Goal: Task Accomplishment & Management: Manage account settings

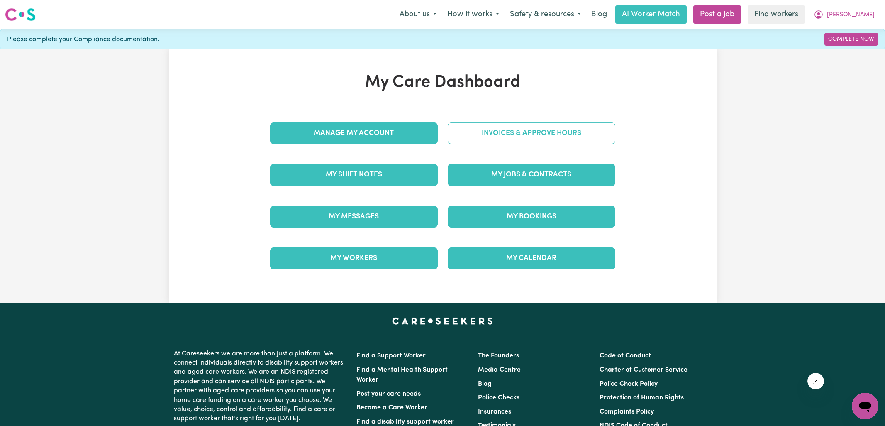
click at [462, 124] on link "Invoices & Approve Hours" at bounding box center [532, 133] width 168 height 22
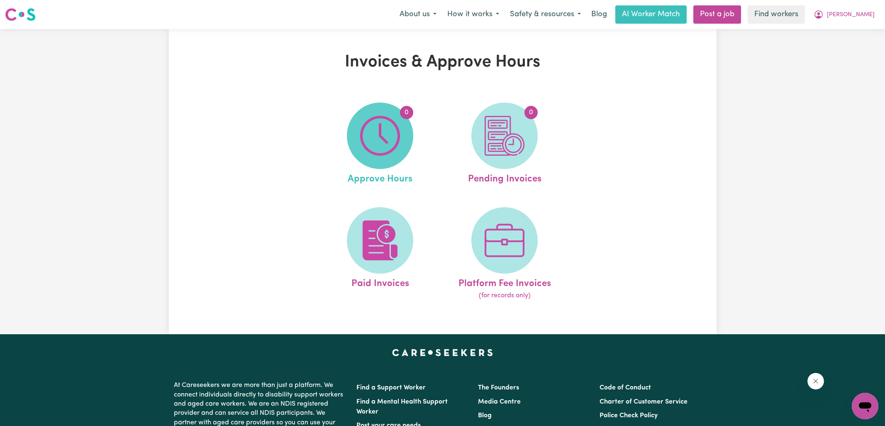
click at [393, 130] on img at bounding box center [380, 136] width 40 height 40
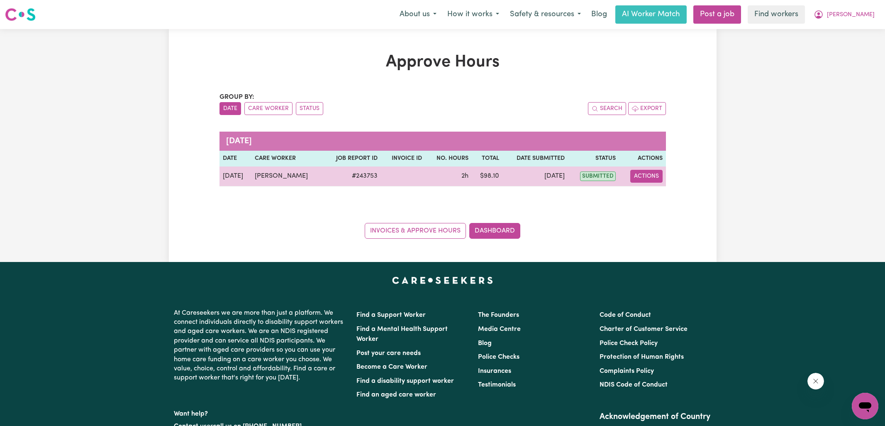
click at [654, 174] on button "Actions" at bounding box center [646, 176] width 32 height 13
click at [653, 188] on link "View Job Report" at bounding box center [667, 195] width 71 height 17
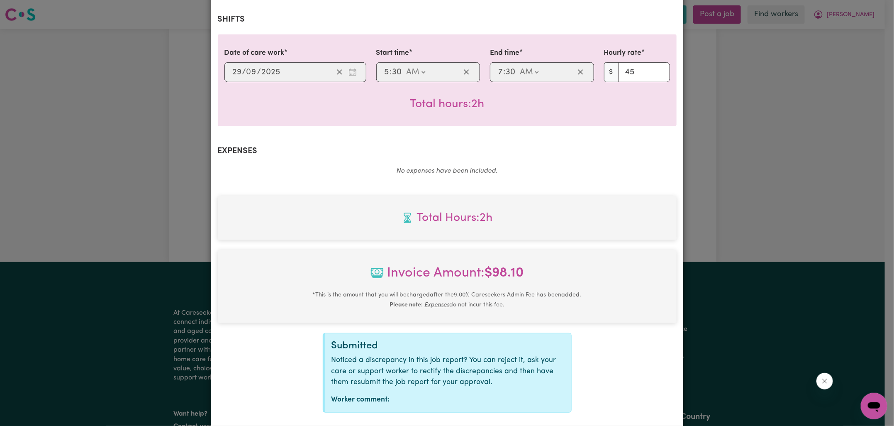
scroll to position [224, 0]
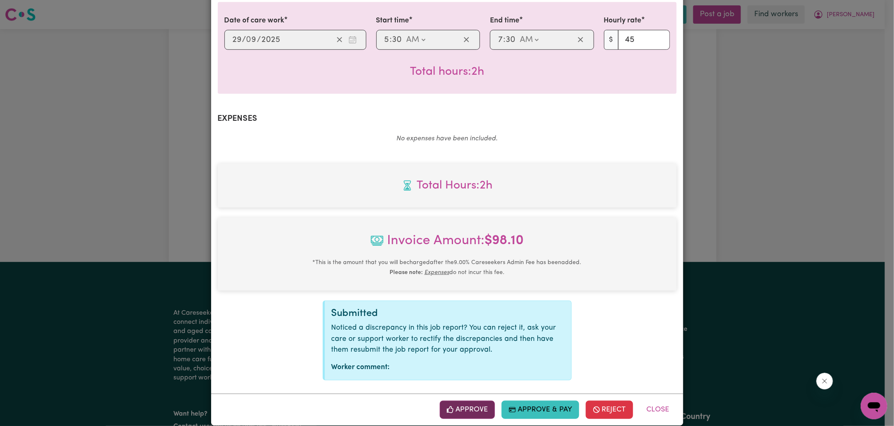
click at [470, 400] on button "Approve" at bounding box center [468, 409] width 56 height 18
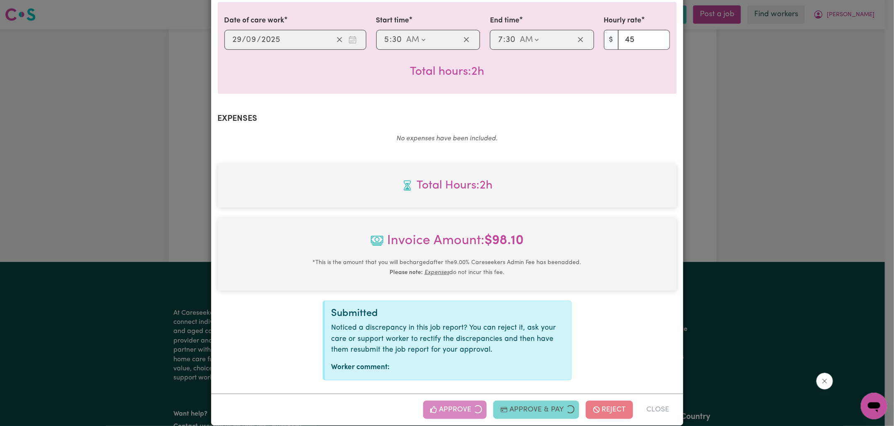
scroll to position [90, 0]
